Goal: Task Accomplishment & Management: Complete application form

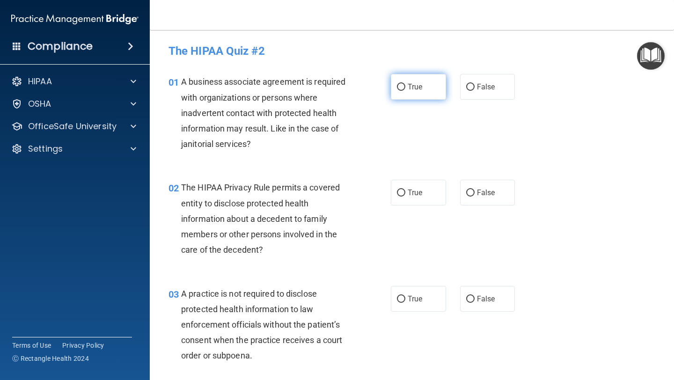
click at [419, 95] on label "True" at bounding box center [418, 87] width 55 height 26
click at [406, 91] on input "True" at bounding box center [401, 87] width 8 height 7
radio input "true"
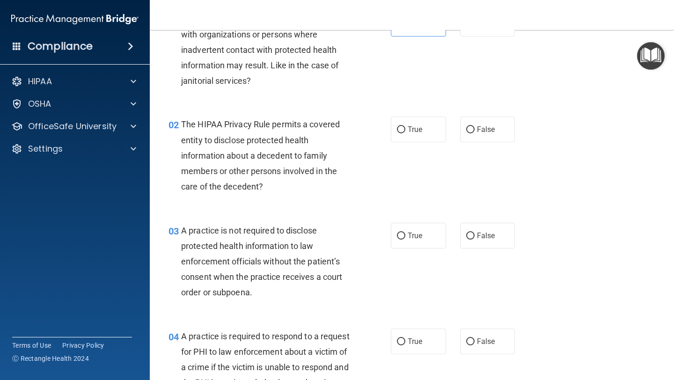
scroll to position [63, 0]
click at [437, 134] on label "True" at bounding box center [418, 130] width 55 height 26
click at [406, 133] on input "True" at bounding box center [401, 129] width 8 height 7
radio input "true"
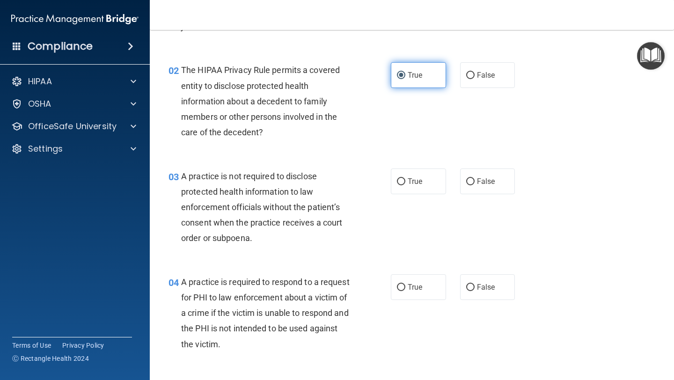
scroll to position [127, 0]
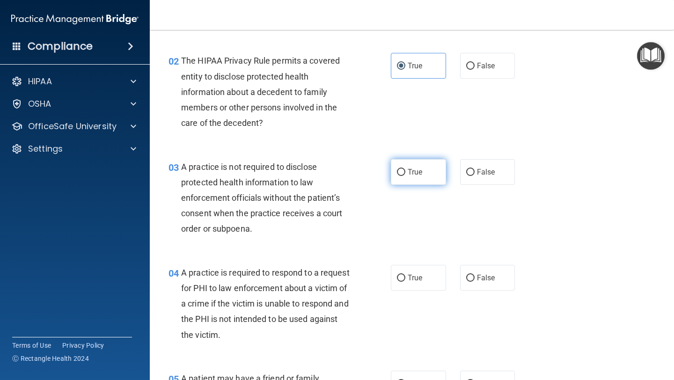
click at [430, 170] on label "True" at bounding box center [418, 172] width 55 height 26
click at [406, 170] on input "True" at bounding box center [401, 172] width 8 height 7
radio input "true"
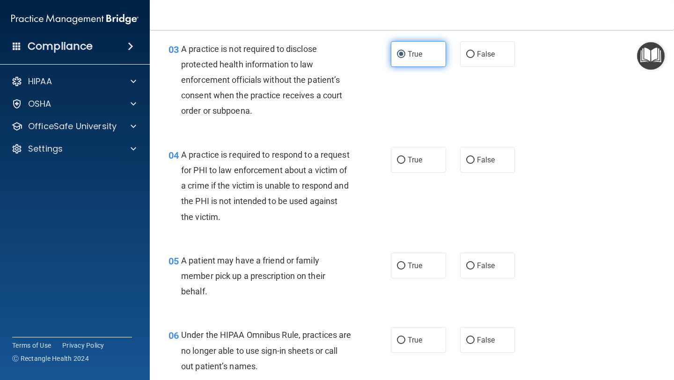
scroll to position [241, 0]
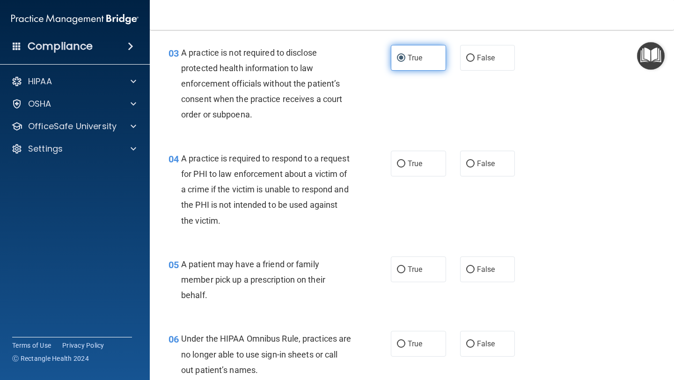
click at [430, 170] on label "True" at bounding box center [418, 164] width 55 height 26
click at [406, 168] on input "True" at bounding box center [401, 164] width 8 height 7
radio input "true"
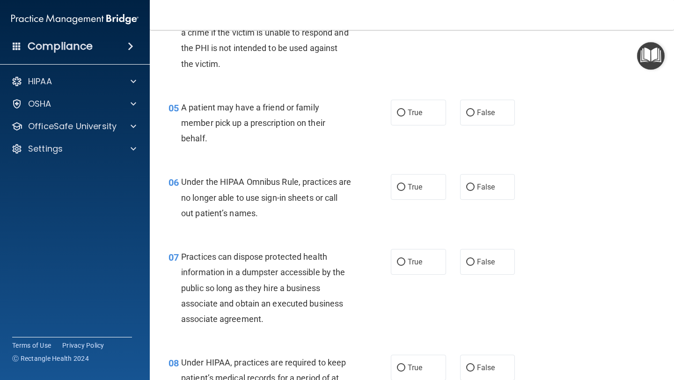
scroll to position [422, 0]
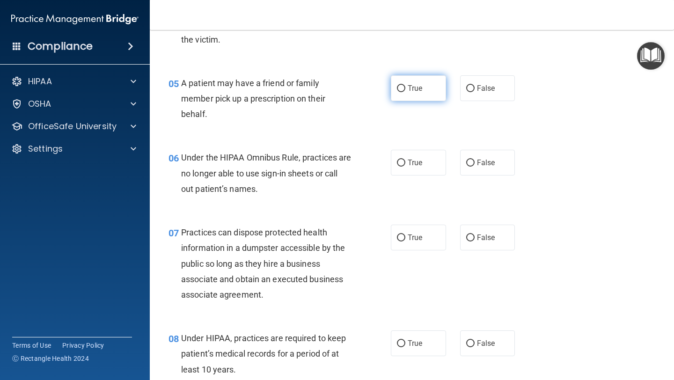
click at [433, 87] on label "True" at bounding box center [418, 88] width 55 height 26
click at [406, 87] on input "True" at bounding box center [401, 88] width 8 height 7
radio input "true"
click at [483, 94] on label "False" at bounding box center [487, 88] width 55 height 26
click at [475, 92] on input "False" at bounding box center [470, 88] width 8 height 7
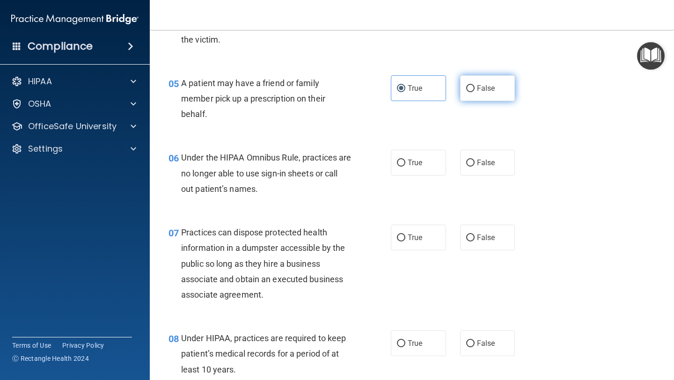
radio input "true"
radio input "false"
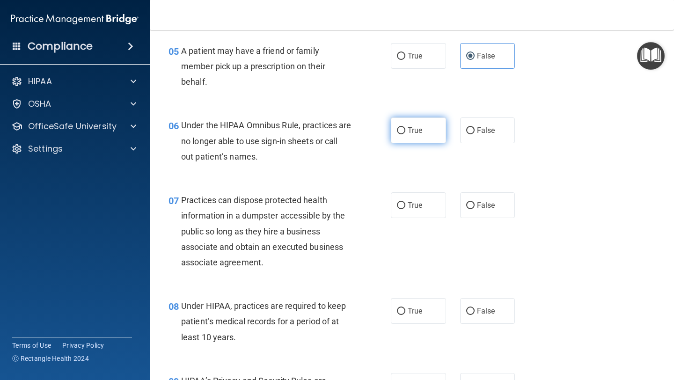
scroll to position [455, 0]
click at [480, 128] on span "False" at bounding box center [486, 130] width 18 height 9
click at [475, 128] on input "False" at bounding box center [470, 130] width 8 height 7
radio input "true"
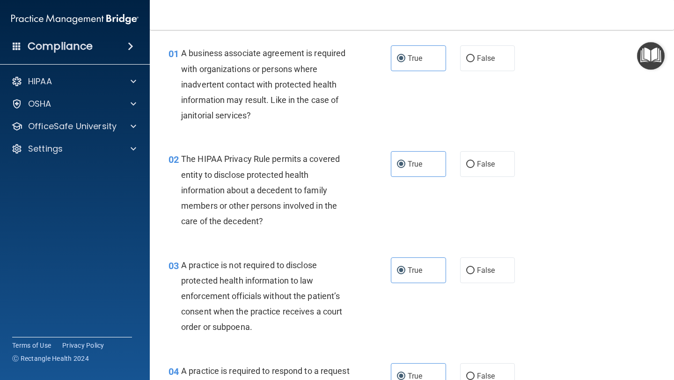
scroll to position [0, 0]
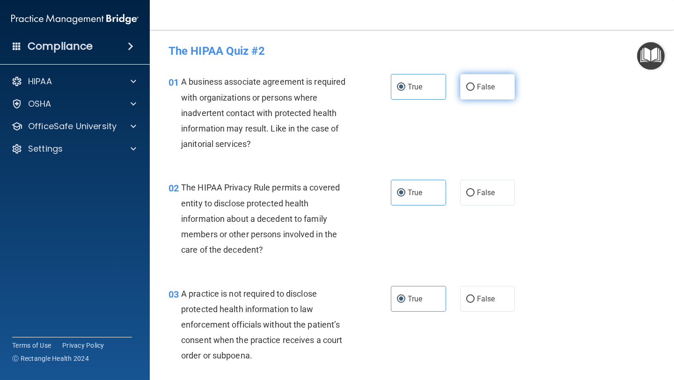
click at [463, 90] on label "False" at bounding box center [487, 87] width 55 height 26
click at [466, 90] on input "False" at bounding box center [470, 87] width 8 height 7
radio input "true"
radio input "false"
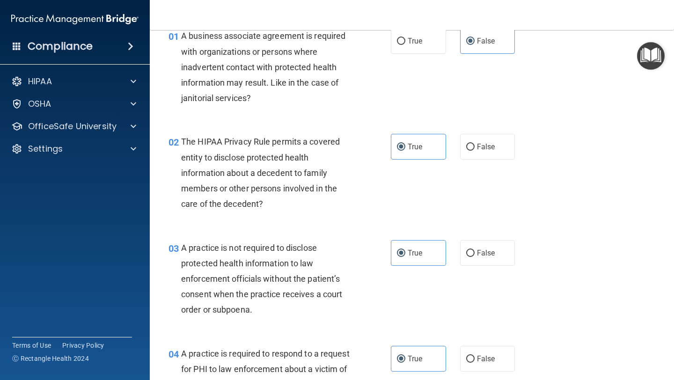
scroll to position [47, 0]
click at [492, 139] on label "False" at bounding box center [487, 146] width 55 height 26
click at [475, 143] on input "False" at bounding box center [470, 146] width 8 height 7
radio input "true"
radio input "false"
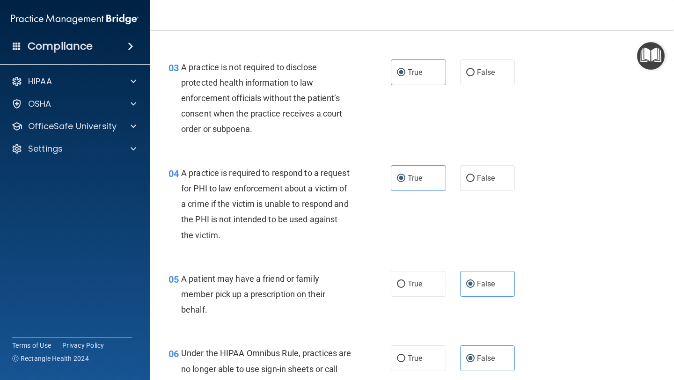
scroll to position [222, 0]
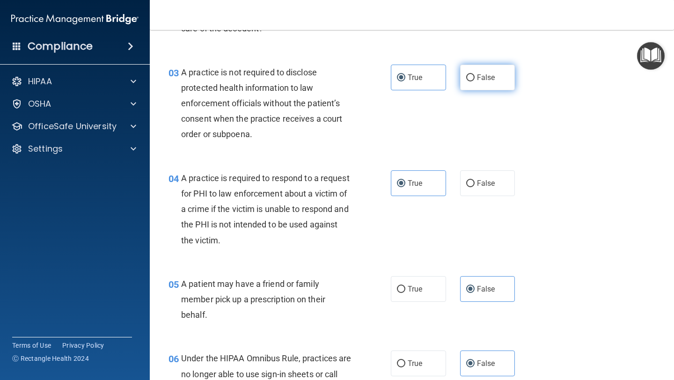
click at [493, 86] on label "False" at bounding box center [487, 78] width 55 height 26
click at [475, 81] on input "False" at bounding box center [470, 77] width 8 height 7
radio input "true"
radio input "false"
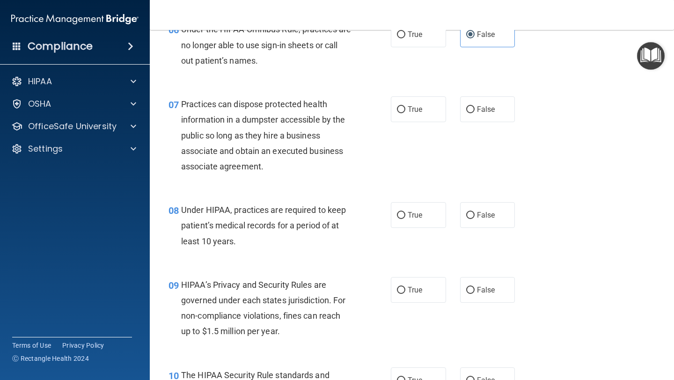
scroll to position [552, 0]
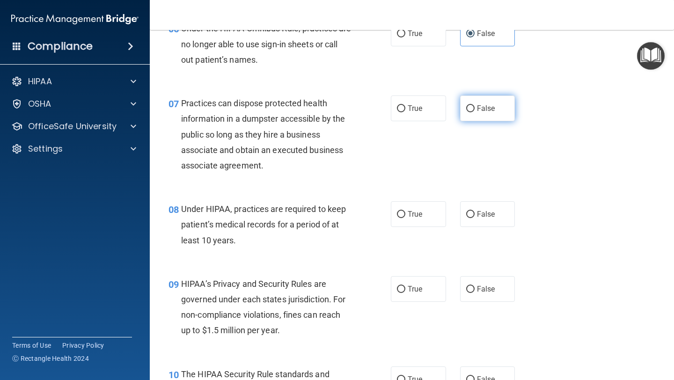
click at [482, 111] on span "False" at bounding box center [486, 108] width 18 height 9
click at [475, 111] on input "False" at bounding box center [470, 108] width 8 height 7
radio input "true"
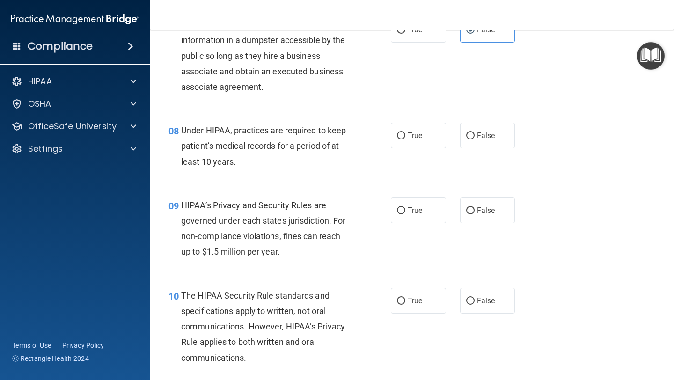
scroll to position [652, 0]
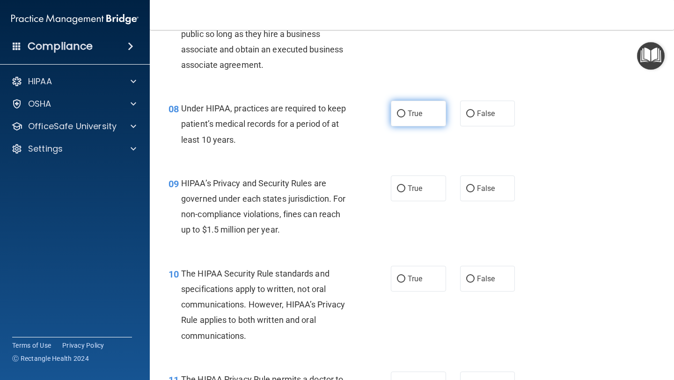
click at [429, 108] on label "True" at bounding box center [418, 114] width 55 height 26
click at [406, 111] on input "True" at bounding box center [401, 114] width 8 height 7
radio input "true"
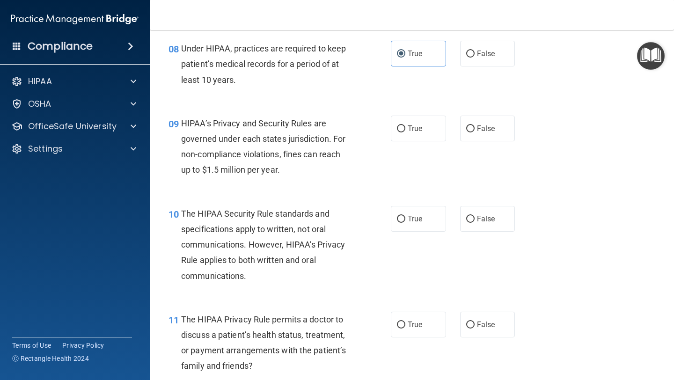
scroll to position [713, 0]
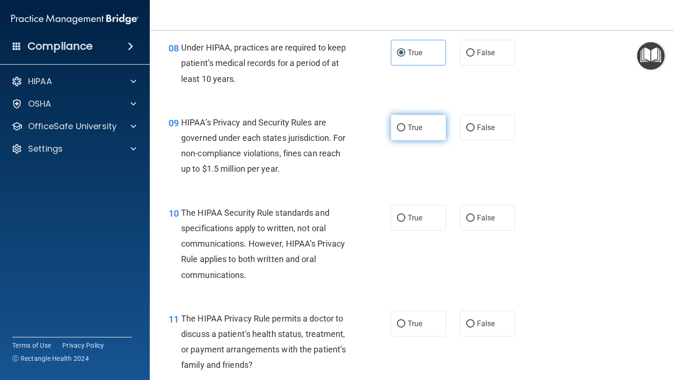
click at [418, 133] on label "True" at bounding box center [418, 128] width 55 height 26
click at [406, 132] on input "True" at bounding box center [401, 128] width 8 height 7
radio input "true"
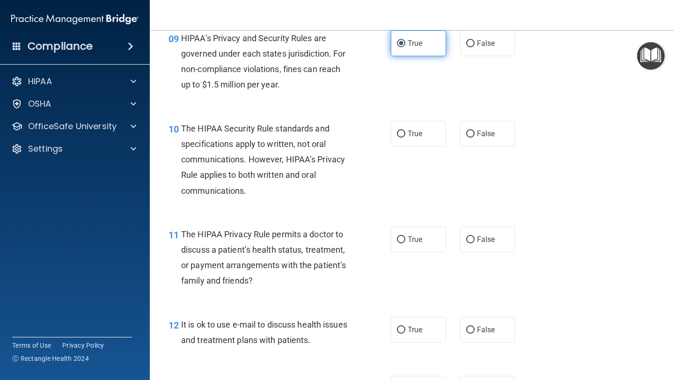
scroll to position [801, 0]
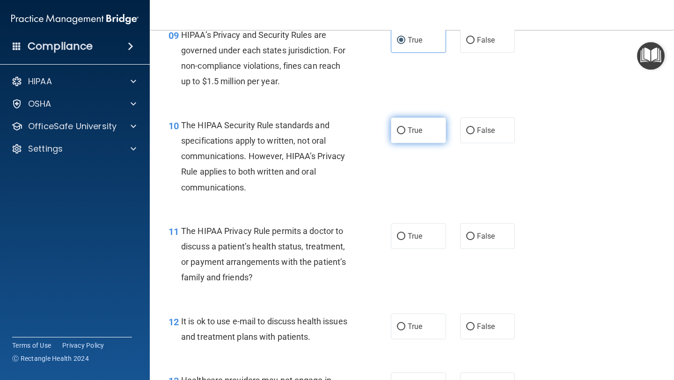
click at [426, 140] on label "True" at bounding box center [418, 131] width 55 height 26
click at [406, 134] on input "True" at bounding box center [401, 130] width 8 height 7
radio input "true"
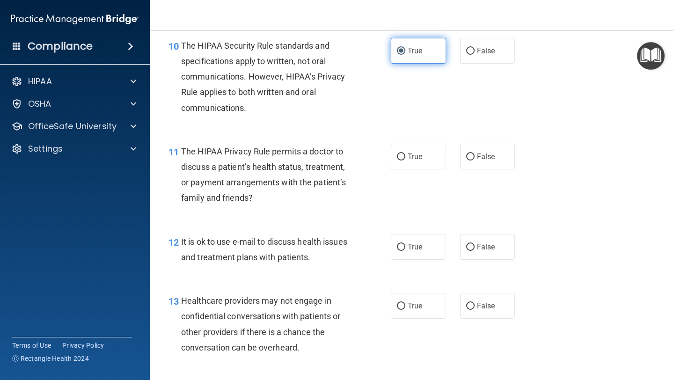
scroll to position [885, 0]
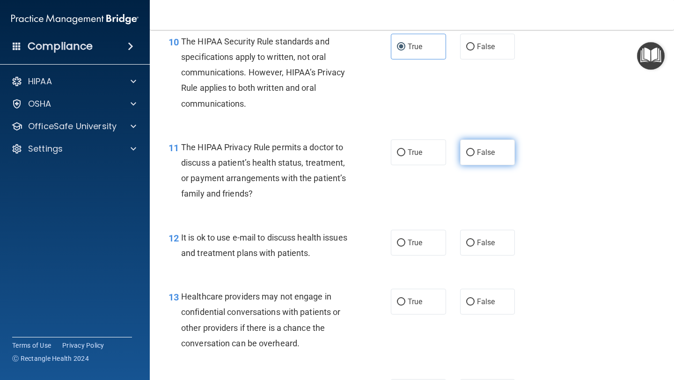
click at [493, 157] on label "False" at bounding box center [487, 153] width 55 height 26
click at [475, 156] on input "False" at bounding box center [470, 152] width 8 height 7
radio input "true"
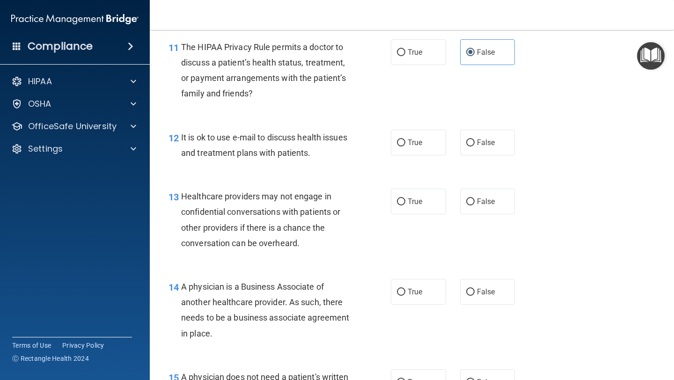
scroll to position [986, 0]
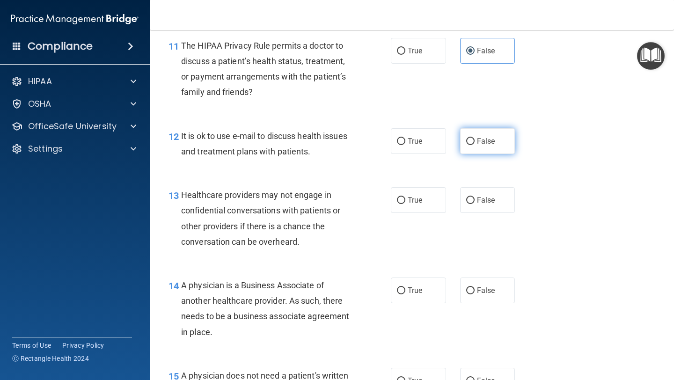
click at [489, 140] on span "False" at bounding box center [486, 141] width 18 height 9
click at [475, 140] on input "False" at bounding box center [470, 141] width 8 height 7
radio input "true"
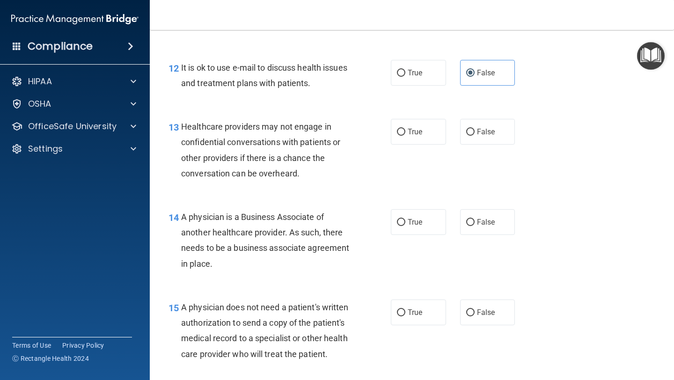
scroll to position [1062, 0]
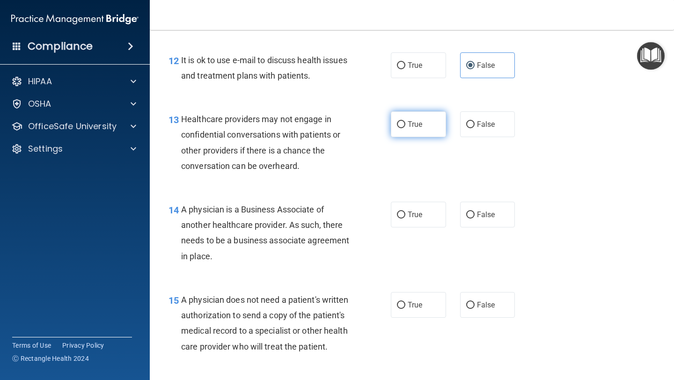
click at [429, 127] on label "True" at bounding box center [418, 124] width 55 height 26
click at [406, 127] on input "True" at bounding box center [401, 124] width 8 height 7
radio input "true"
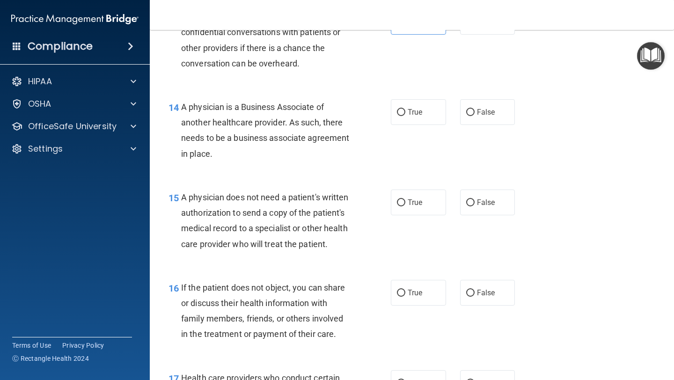
scroll to position [1163, 0]
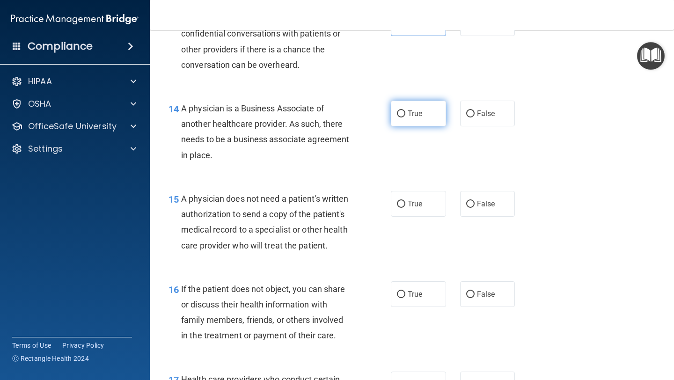
click at [412, 120] on label "True" at bounding box center [418, 114] width 55 height 26
click at [406, 118] on input "True" at bounding box center [401, 114] width 8 height 7
radio input "true"
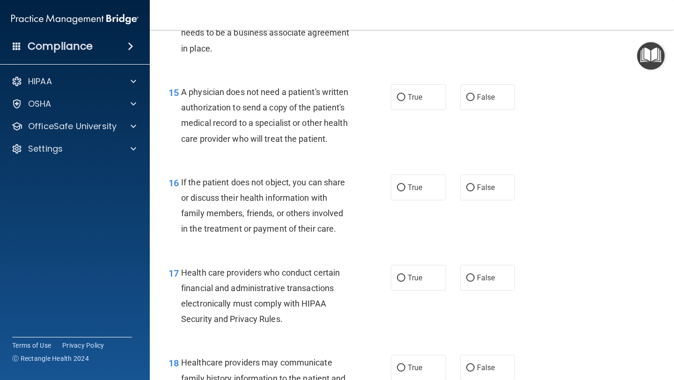
scroll to position [1271, 0]
click at [491, 104] on label "False" at bounding box center [487, 97] width 55 height 26
click at [475, 101] on input "False" at bounding box center [470, 97] width 8 height 7
radio input "true"
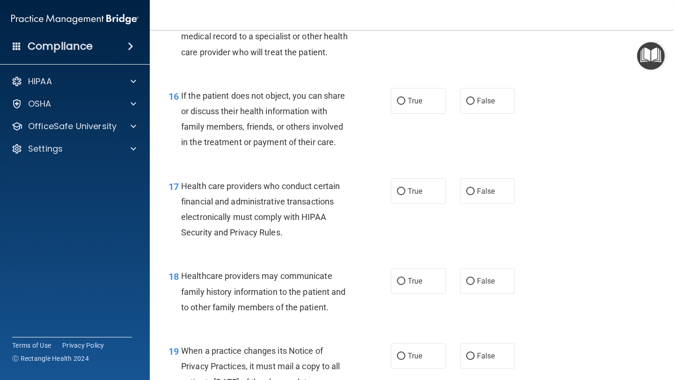
scroll to position [1369, 0]
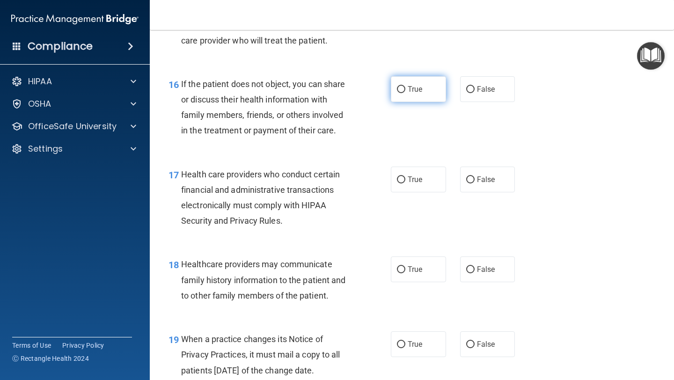
click at [402, 88] on input "True" at bounding box center [401, 89] width 8 height 7
radio input "true"
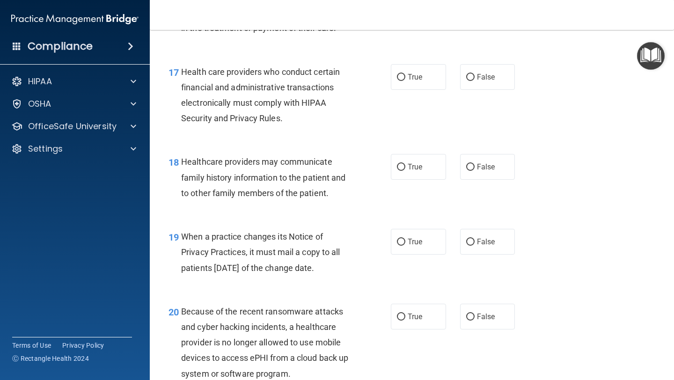
scroll to position [1469, 0]
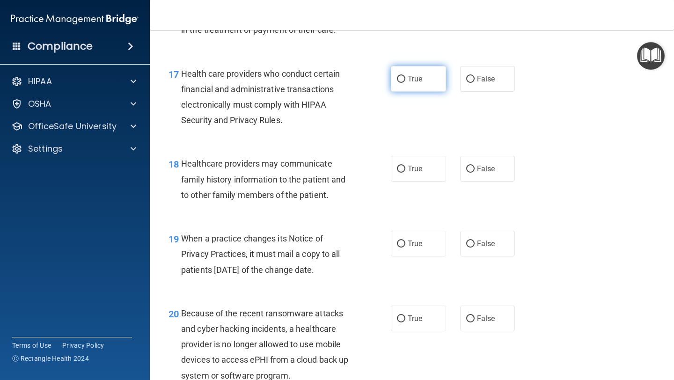
click at [408, 84] on label "True" at bounding box center [418, 79] width 55 height 26
click at [406, 83] on input "True" at bounding box center [401, 79] width 8 height 7
radio input "true"
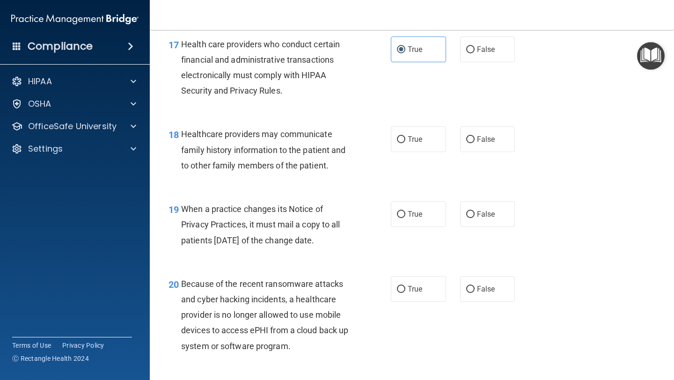
scroll to position [1499, 0]
click at [469, 142] on input "False" at bounding box center [470, 139] width 8 height 7
radio input "true"
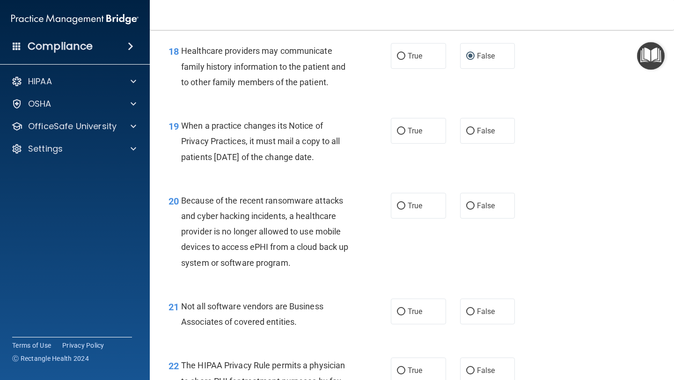
scroll to position [1584, 0]
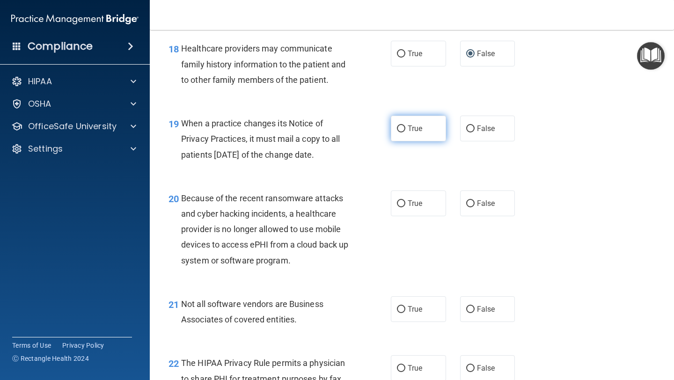
click at [409, 133] on label "True" at bounding box center [418, 129] width 55 height 26
click at [406, 133] on input "True" at bounding box center [401, 129] width 8 height 7
radio input "true"
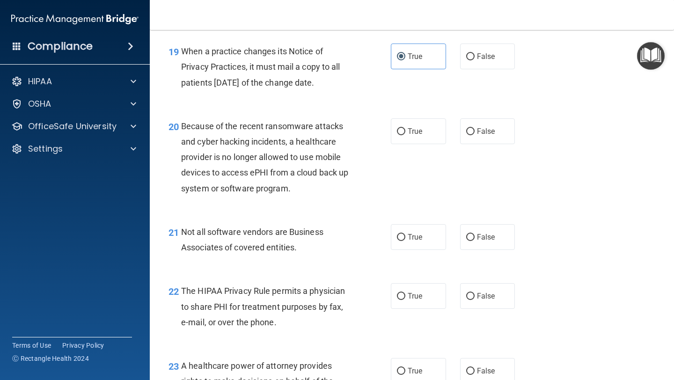
scroll to position [1656, 0]
click at [482, 131] on span "False" at bounding box center [486, 132] width 18 height 9
click at [475, 131] on input "False" at bounding box center [470, 132] width 8 height 7
radio input "true"
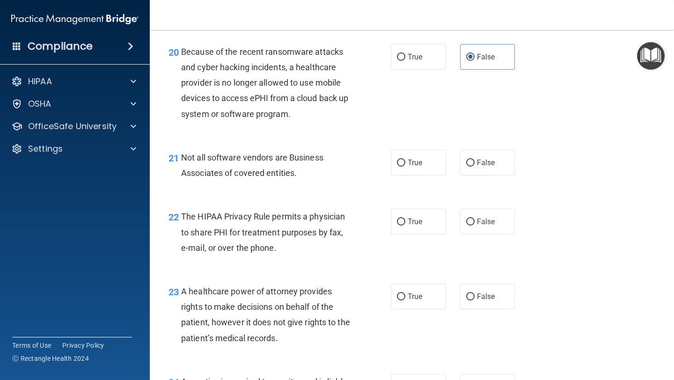
scroll to position [1731, 0]
click at [425, 171] on label "True" at bounding box center [418, 162] width 55 height 26
click at [406, 166] on input "True" at bounding box center [401, 162] width 8 height 7
radio input "true"
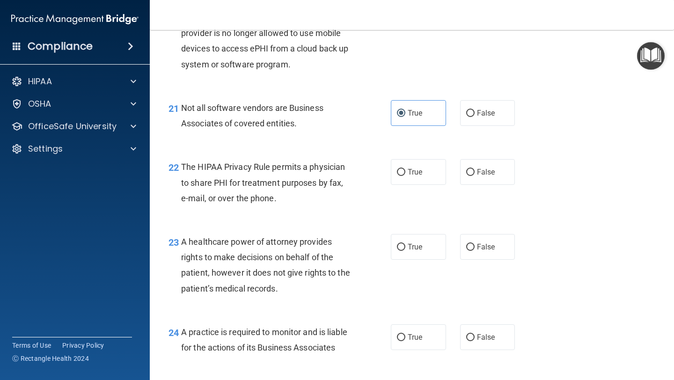
scroll to position [1782, 0]
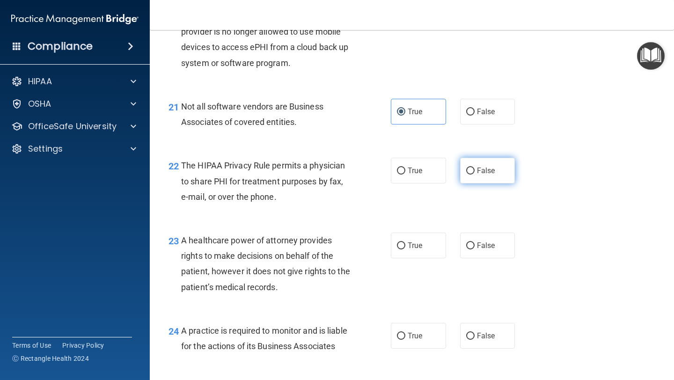
click at [489, 180] on label "False" at bounding box center [487, 171] width 55 height 26
click at [475, 175] on input "False" at bounding box center [470, 171] width 8 height 7
radio input "true"
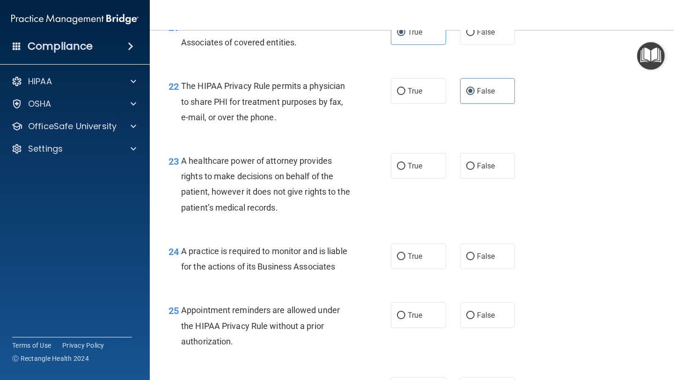
scroll to position [1864, 0]
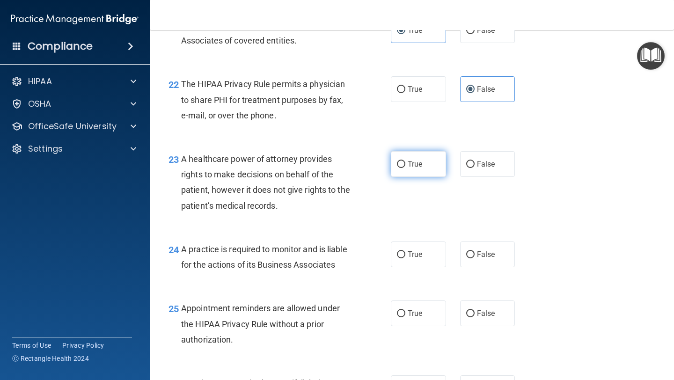
click at [404, 168] on input "True" at bounding box center [401, 164] width 8 height 7
radio input "true"
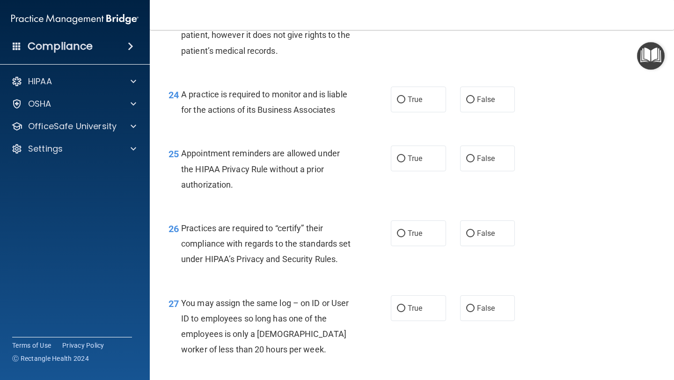
scroll to position [2023, 0]
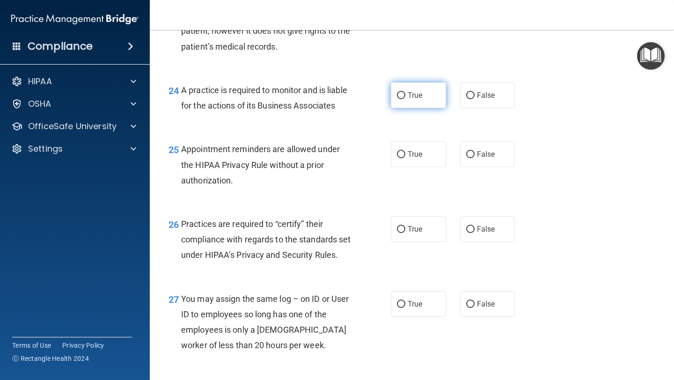
click at [422, 106] on label "True" at bounding box center [418, 95] width 55 height 26
click at [406, 99] on input "True" at bounding box center [401, 95] width 8 height 7
radio input "true"
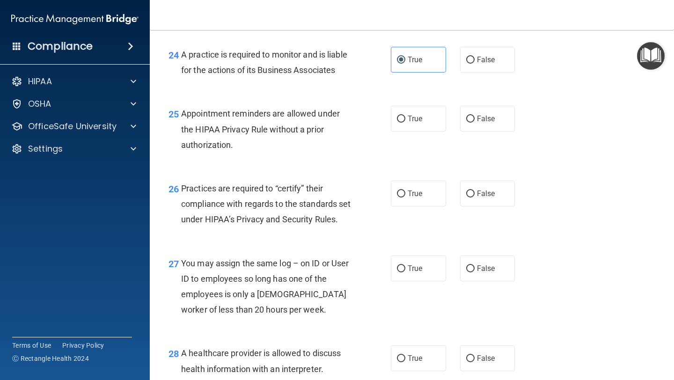
scroll to position [2067, 0]
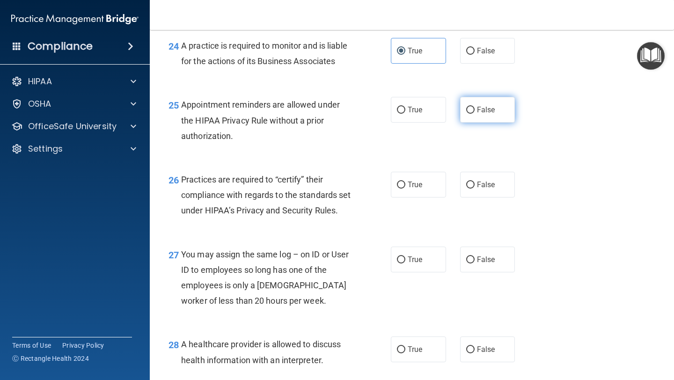
click at [480, 122] on label "False" at bounding box center [487, 110] width 55 height 26
click at [475, 114] on input "False" at bounding box center [470, 110] width 8 height 7
radio input "true"
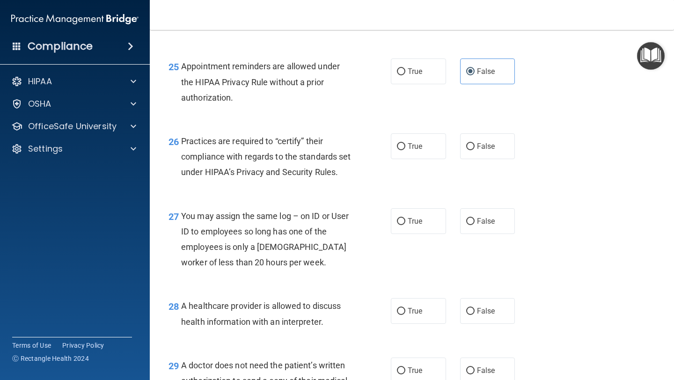
scroll to position [2109, 0]
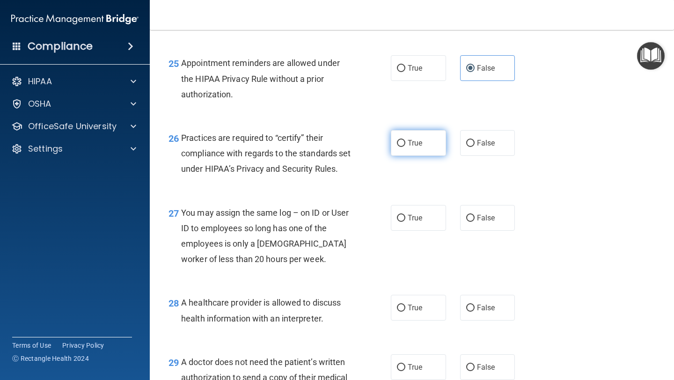
click at [422, 144] on span "True" at bounding box center [415, 143] width 15 height 9
click at [406, 144] on input "True" at bounding box center [401, 143] width 8 height 7
radio input "true"
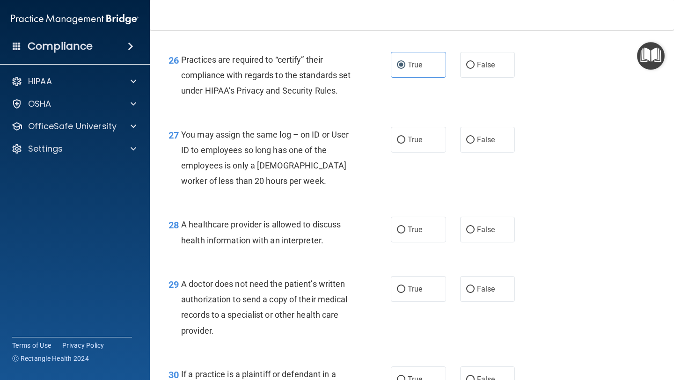
scroll to position [2220, 0]
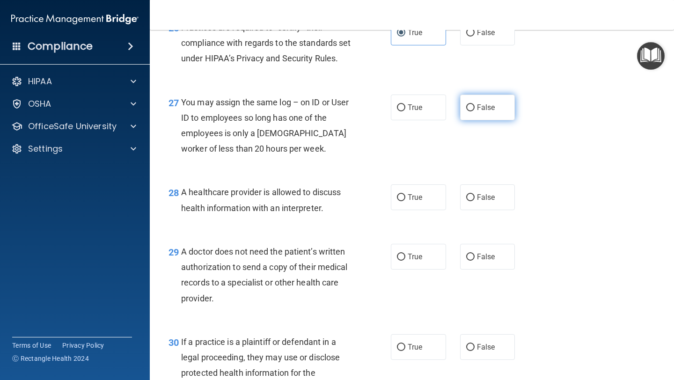
click at [482, 110] on div "27 You may assign the same log – on ID or User ID to employees so long has one …" at bounding box center [412, 128] width 501 height 90
click at [488, 112] on span "False" at bounding box center [486, 107] width 18 height 9
click at [475, 111] on input "False" at bounding box center [470, 107] width 8 height 7
radio input "true"
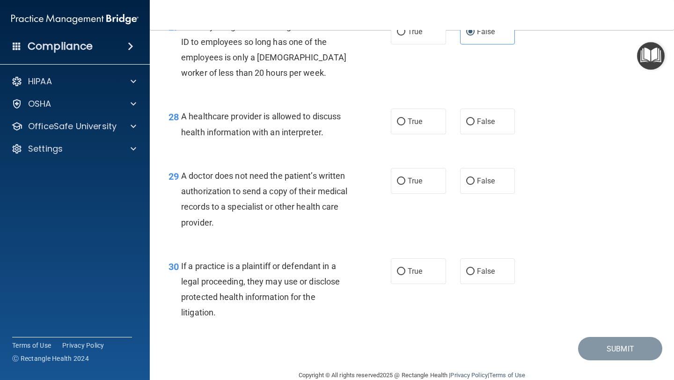
scroll to position [2298, 0]
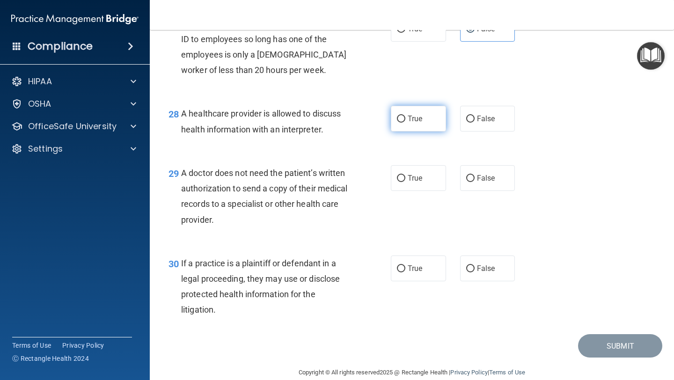
click at [419, 132] on label "True" at bounding box center [418, 119] width 55 height 26
click at [406, 123] on input "True" at bounding box center [401, 119] width 8 height 7
radio input "true"
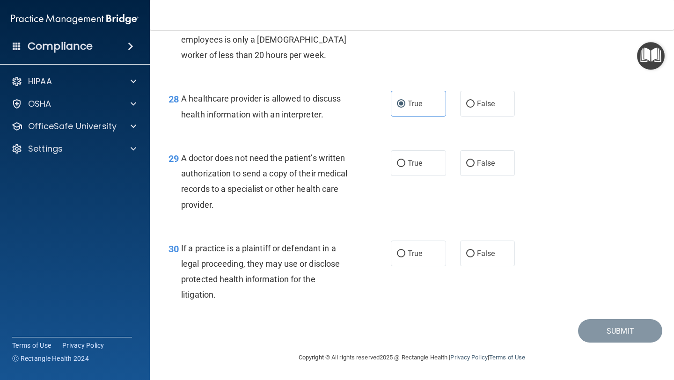
scroll to position [2325, 0]
click at [466, 172] on label "False" at bounding box center [487, 163] width 55 height 26
click at [466, 167] on input "False" at bounding box center [470, 163] width 8 height 7
radio input "true"
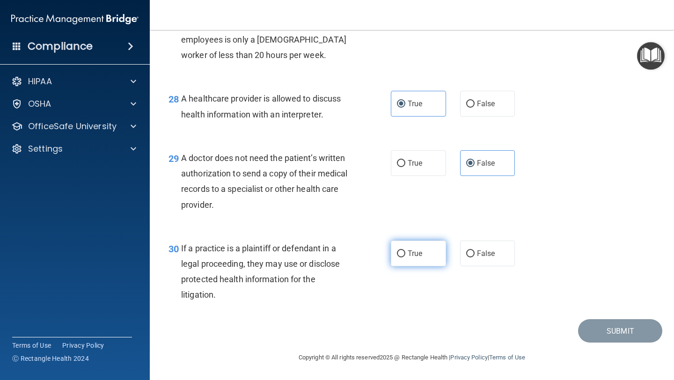
click at [408, 248] on label "True" at bounding box center [418, 254] width 55 height 26
click at [406, 251] on input "True" at bounding box center [401, 254] width 8 height 7
radio input "true"
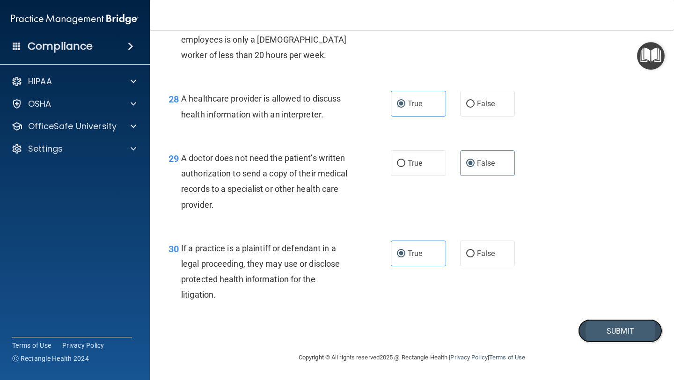
click at [607, 328] on button "Submit" at bounding box center [620, 331] width 84 height 24
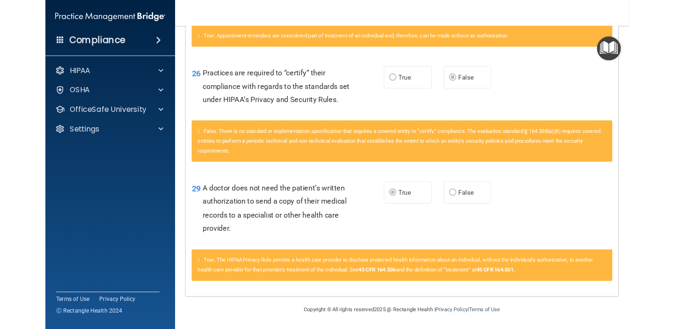
scroll to position [2084, 0]
